Goal: Transaction & Acquisition: Purchase product/service

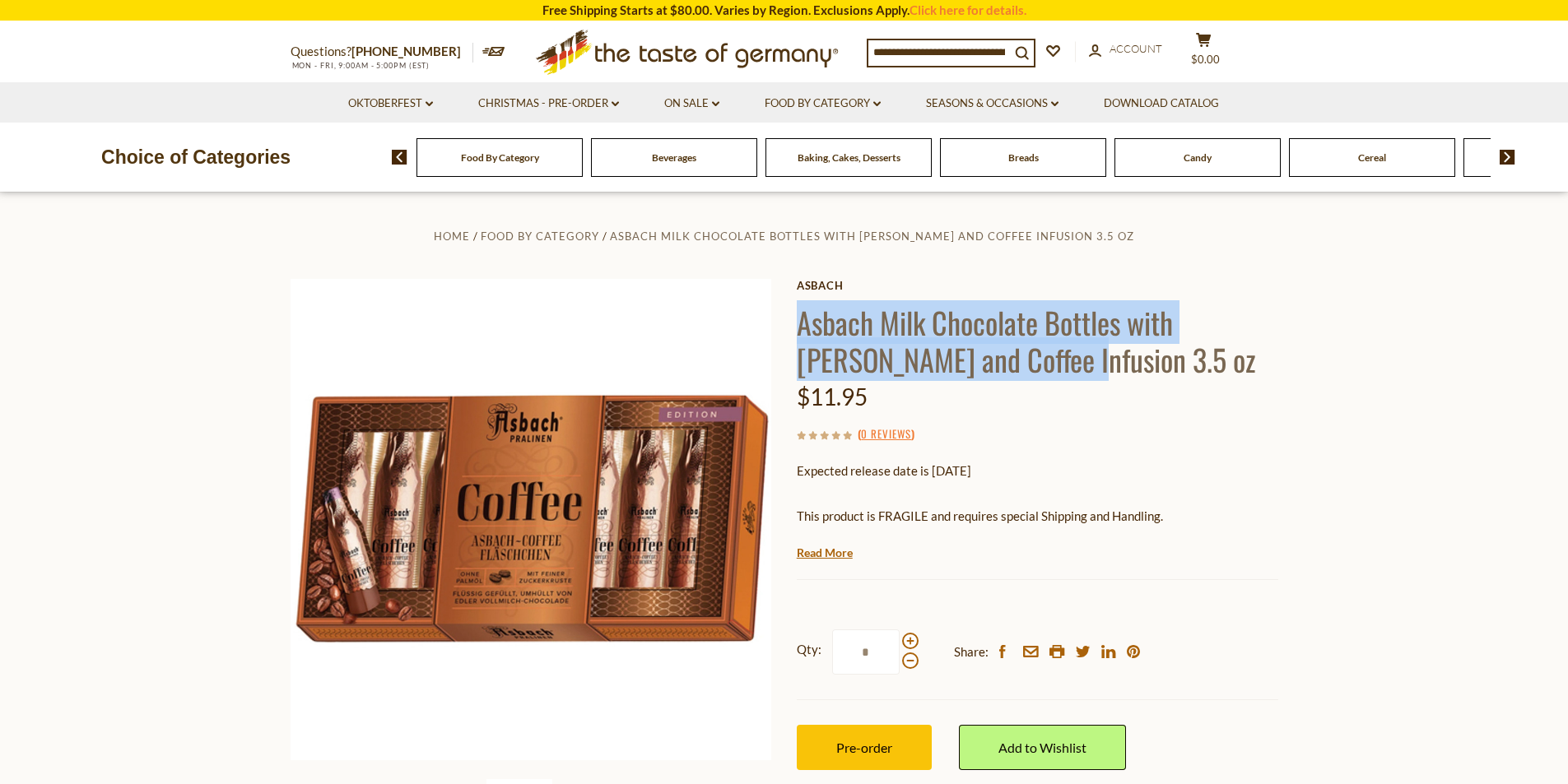
drag, startPoint x: 1000, startPoint y: 359, endPoint x: 801, endPoint y: 333, distance: 200.7
click at [801, 333] on h1 "Asbach Milk Chocolate Bottles with Brandy and Coffee Infusion 3.5 oz" at bounding box center [1037, 341] width 481 height 74
copy h1 "Asbach Milk Chocolate Bottles with Brandy and Coffee Infusion"
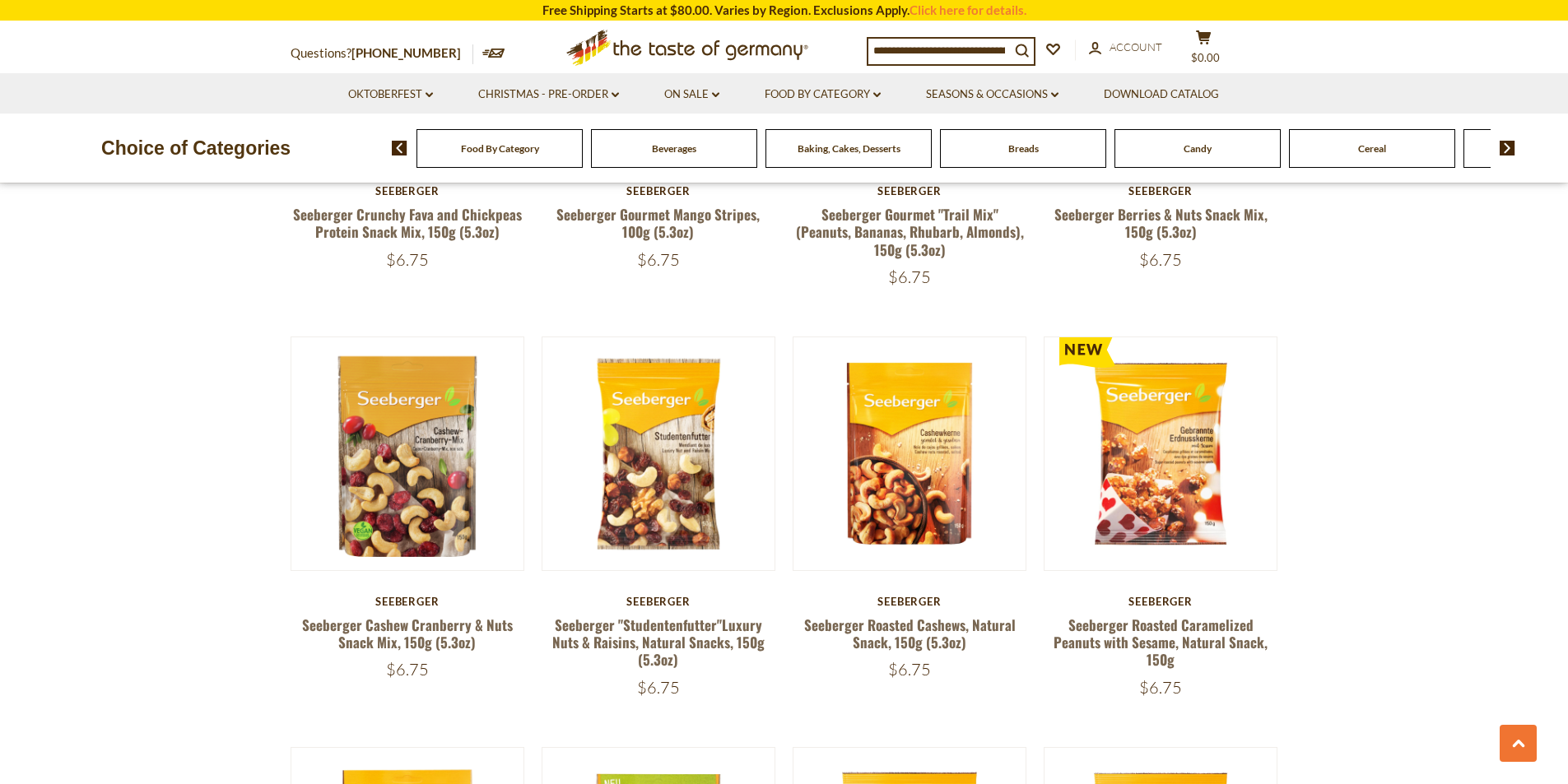
scroll to position [1563, 0]
